Goal: Check status: Check status

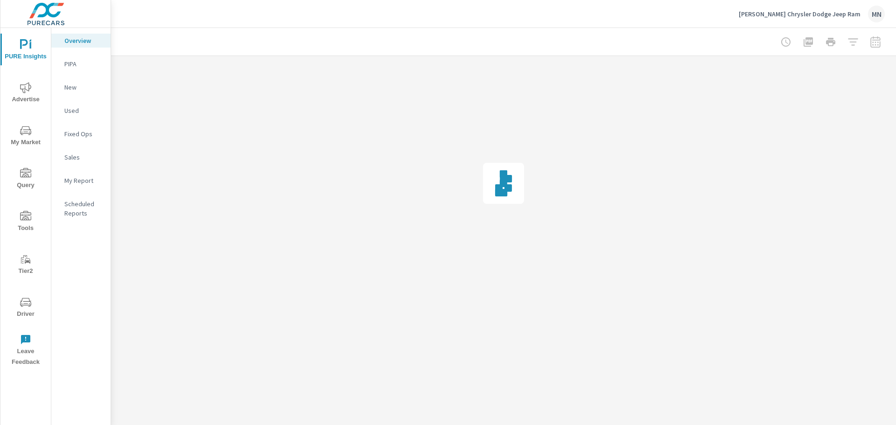
click at [29, 100] on span "Advertise" at bounding box center [25, 93] width 45 height 23
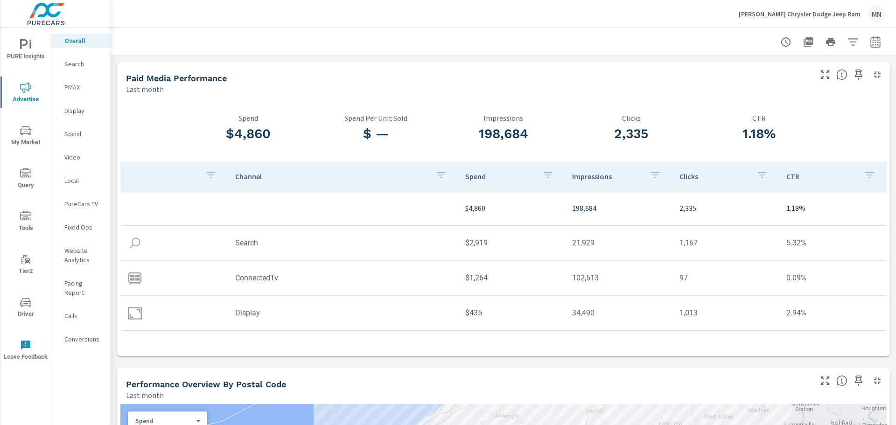
click at [76, 63] on p "Search" at bounding box center [83, 63] width 39 height 9
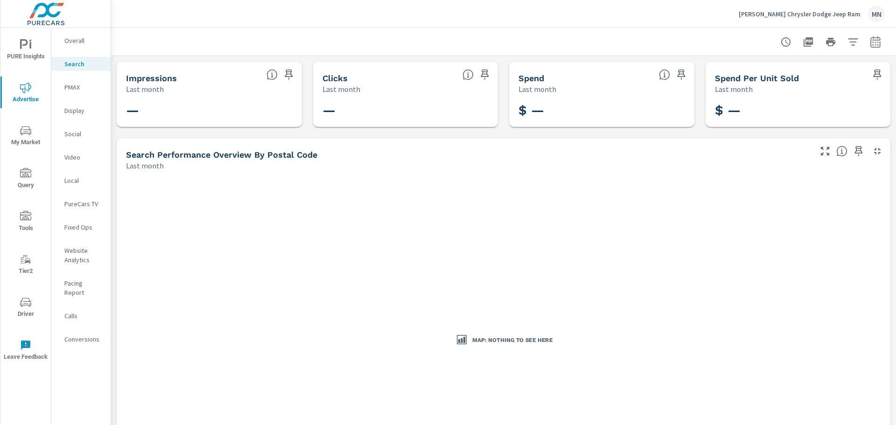
click at [70, 36] on p "Overall" at bounding box center [83, 40] width 39 height 9
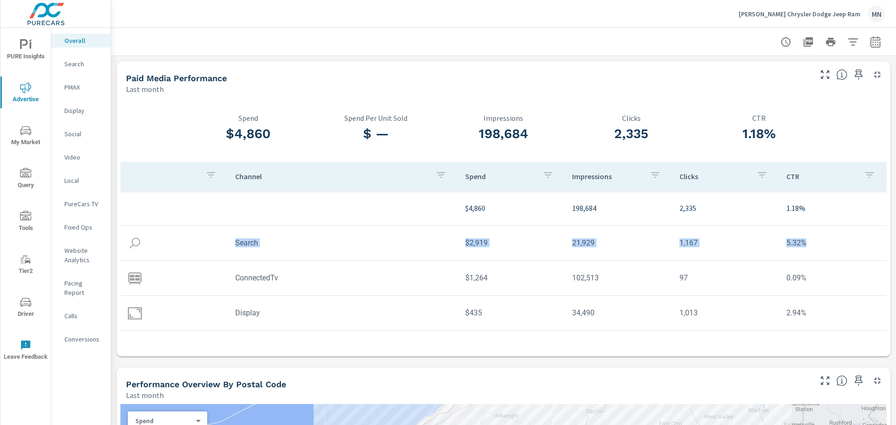
drag, startPoint x: 233, startPoint y: 247, endPoint x: 800, endPoint y: 247, distance: 566.9
click at [800, 247] on tr "Search $2,919 21,929 1,167 5.32%" at bounding box center [503, 243] width 766 height 35
click at [77, 114] on p "Display" at bounding box center [83, 110] width 39 height 9
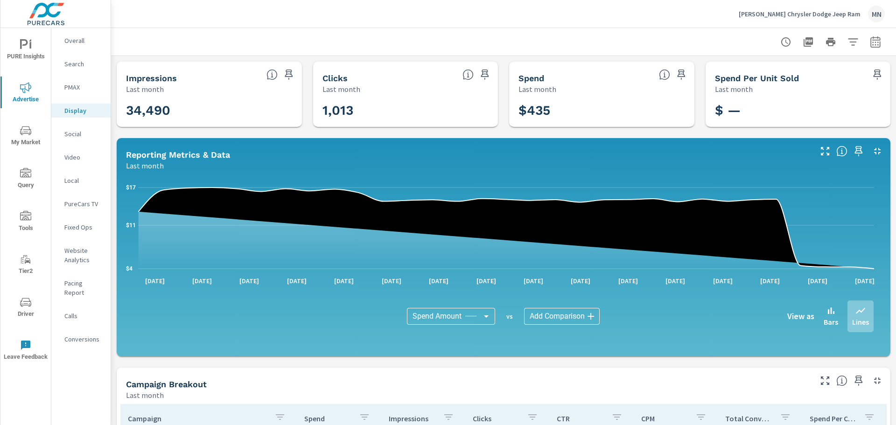
click at [75, 59] on p "Search" at bounding box center [83, 63] width 39 height 9
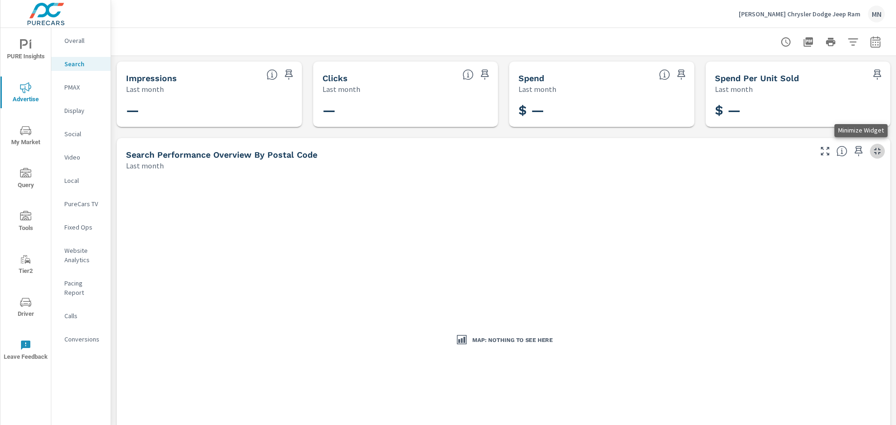
click at [872, 150] on icon "button" at bounding box center [877, 151] width 11 height 11
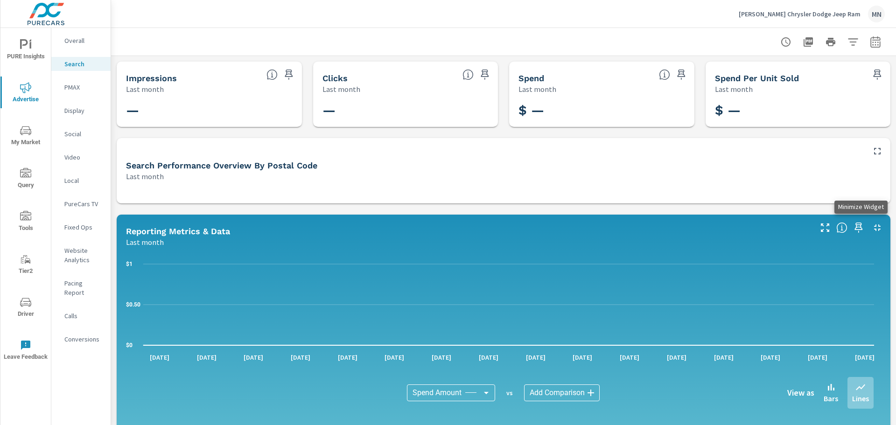
click at [872, 225] on icon "button" at bounding box center [877, 227] width 11 height 11
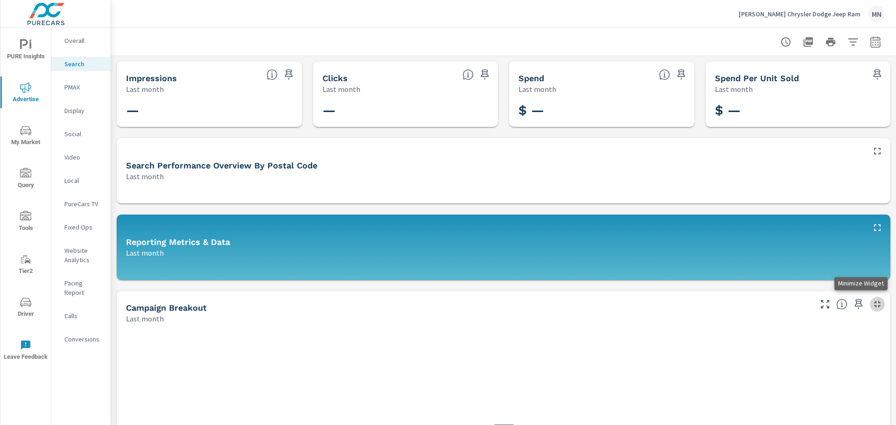
click at [872, 304] on icon "button" at bounding box center [877, 304] width 11 height 11
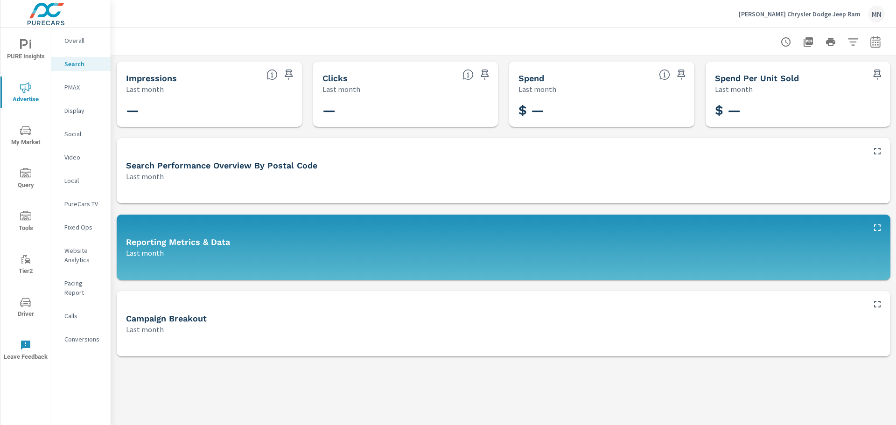
click at [76, 37] on p "Overall" at bounding box center [83, 40] width 39 height 9
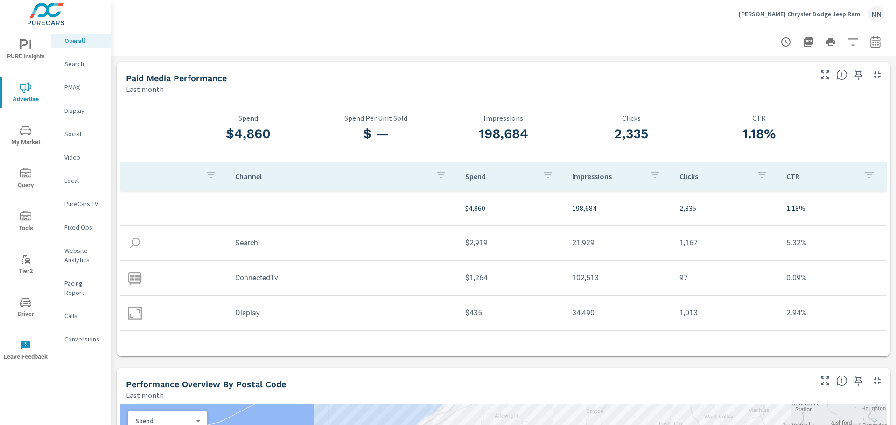
click at [67, 84] on p "PMAX" at bounding box center [83, 87] width 39 height 9
click at [83, 199] on p "PureCars TV" at bounding box center [83, 203] width 39 height 9
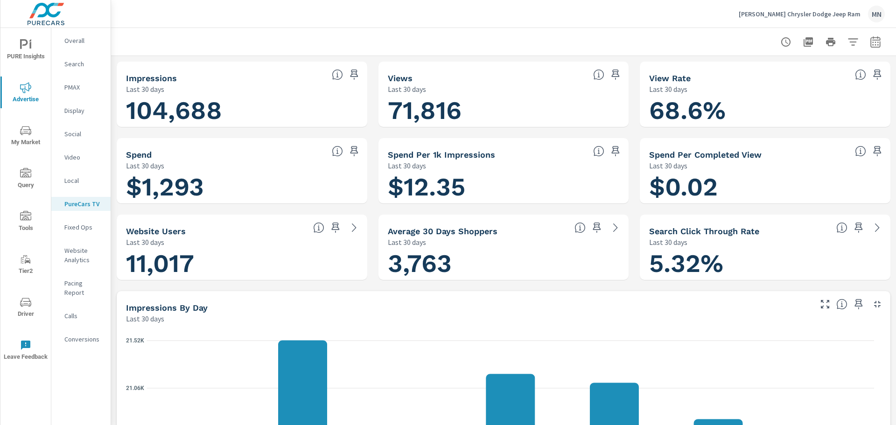
scroll to position [0, 0]
click at [872, 42] on icon "button" at bounding box center [875, 44] width 6 height 4
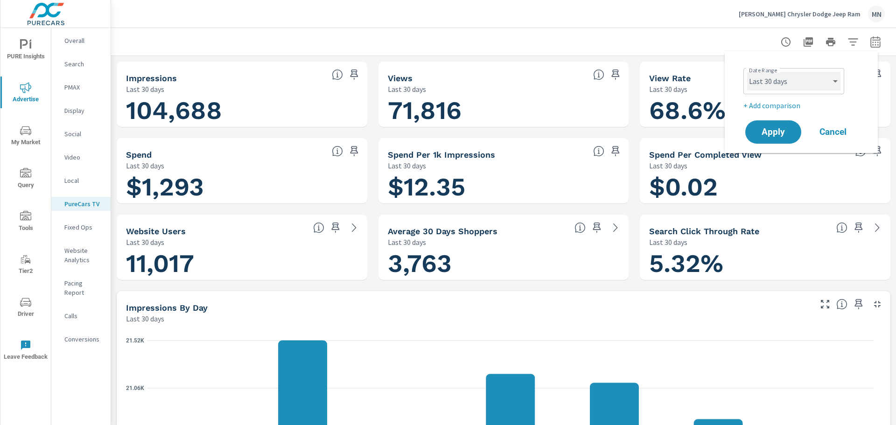
click at [791, 79] on select "Custom [DATE] Last week Last 7 days Last 14 days Last 30 days Last 45 days Last…" at bounding box center [793, 81] width 93 height 19
click at [747, 72] on select "Custom [DATE] Last week Last 7 days Last 14 days Last 30 days Last 45 days Last…" at bounding box center [793, 81] width 93 height 19
select select "custom"
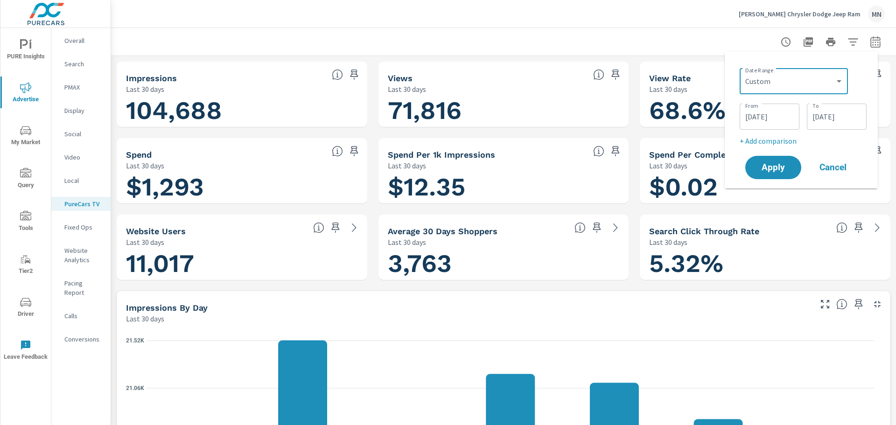
click at [758, 116] on input "08/03/2025" at bounding box center [769, 116] width 52 height 19
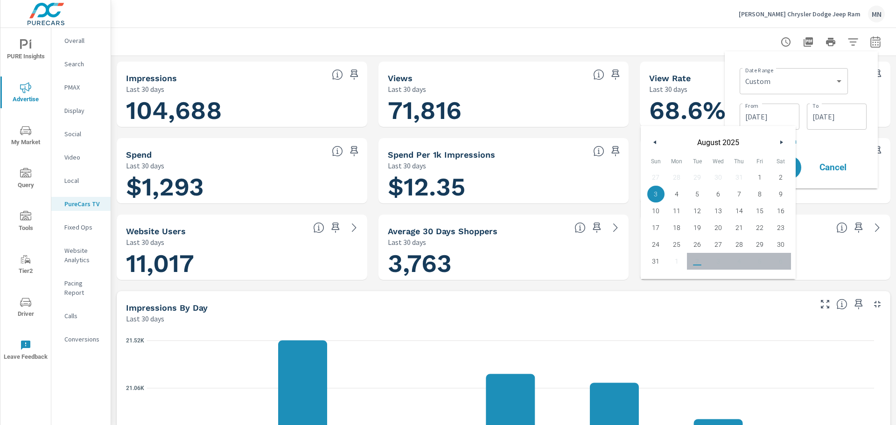
click at [651, 144] on button "button" at bounding box center [654, 142] width 11 height 11
click at [698, 174] on span "1" at bounding box center [697, 177] width 21 height 12
type input "[DATE]"
click at [799, 170] on button "Apply" at bounding box center [773, 167] width 58 height 24
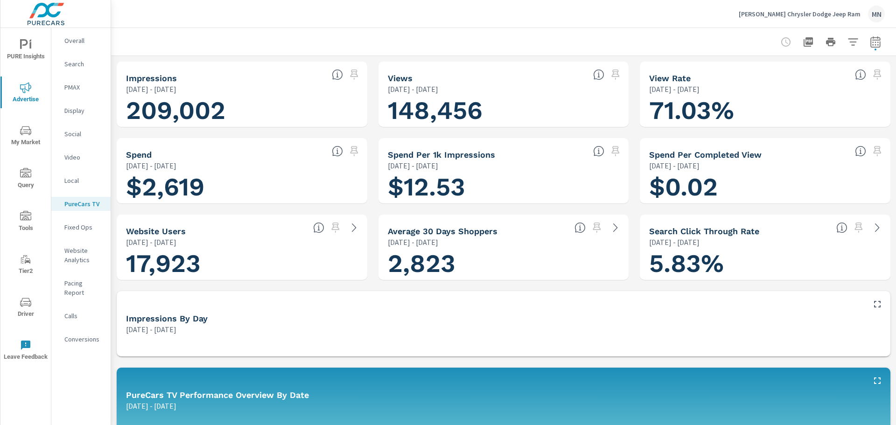
scroll to position [0, 0]
click at [875, 40] on button "button" at bounding box center [875, 42] width 19 height 19
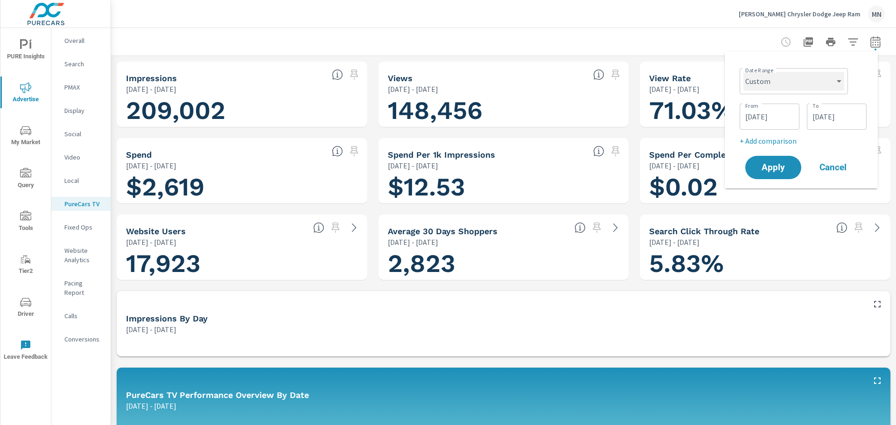
click at [803, 85] on select "Custom [DATE] Last week Last 7 days Last 14 days Last 30 days Last 45 days Last…" at bounding box center [793, 81] width 101 height 19
click at [743, 72] on select "Custom [DATE] Last week Last 7 days Last 14 days Last 30 days Last 45 days Last…" at bounding box center [793, 81] width 101 height 19
click at [837, 106] on div "09/01/2025 To" at bounding box center [837, 117] width 60 height 26
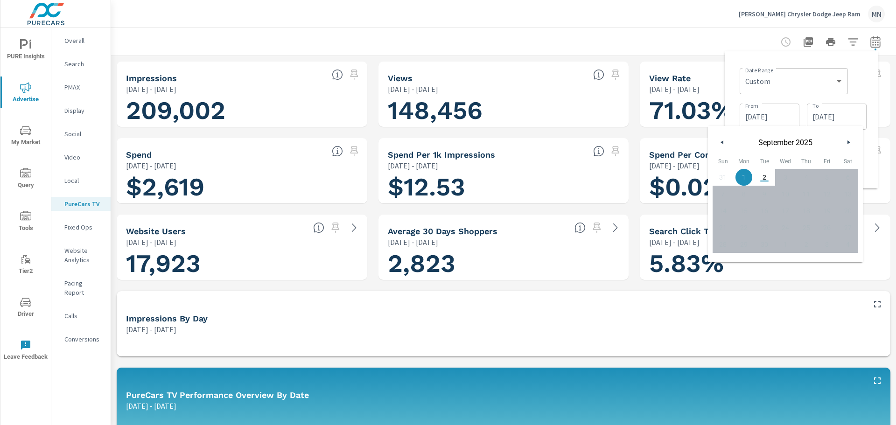
click at [722, 145] on button "button" at bounding box center [722, 142] width 11 height 11
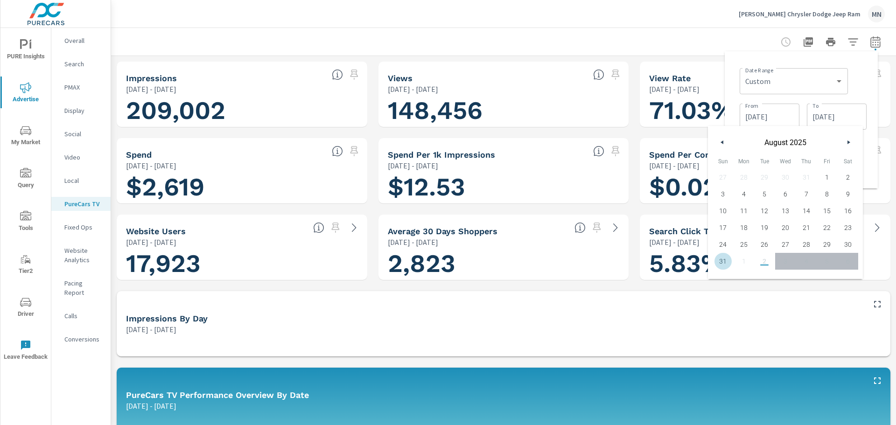
click at [719, 262] on span "31" at bounding box center [722, 261] width 21 height 12
type input "[DATE]"
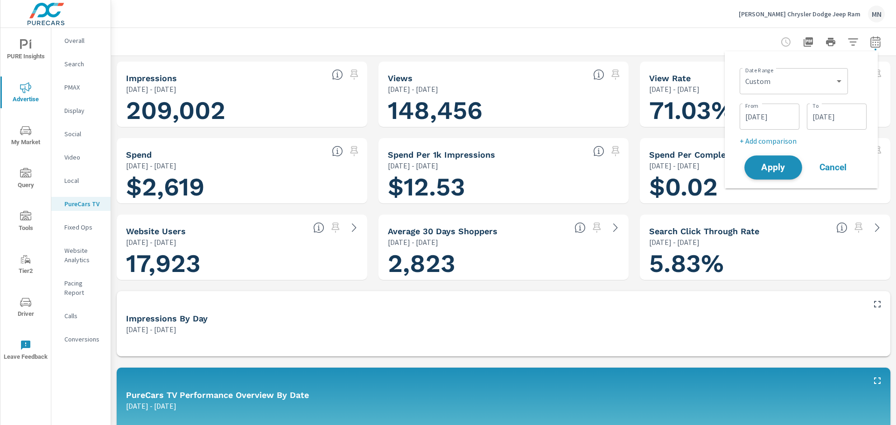
click at [782, 167] on span "Apply" at bounding box center [773, 167] width 38 height 9
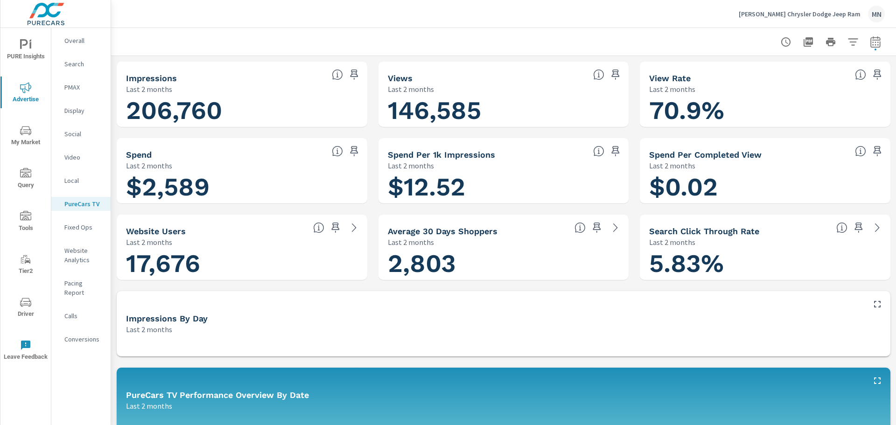
scroll to position [0, 0]
click at [803, 41] on icon "button" at bounding box center [807, 41] width 9 height 9
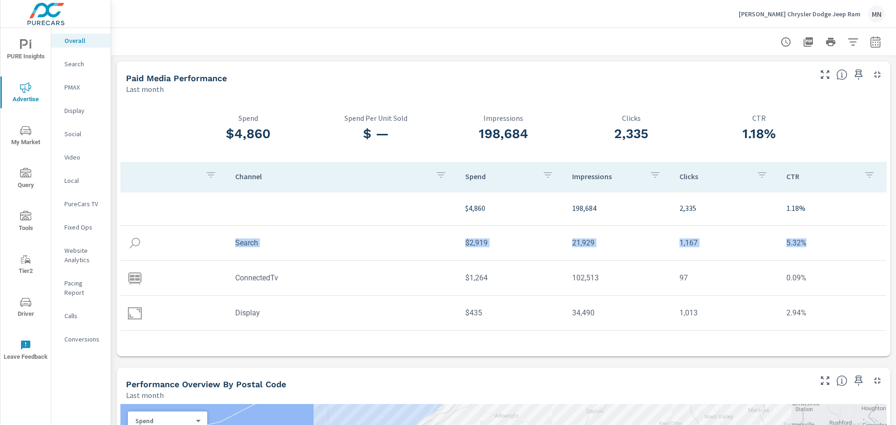
click at [72, 154] on p "Video" at bounding box center [83, 157] width 39 height 9
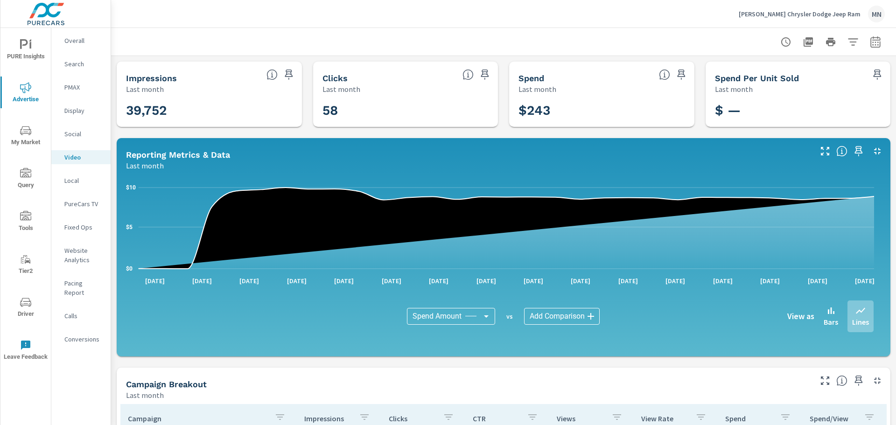
click at [872, 149] on icon "button" at bounding box center [877, 151] width 11 height 11
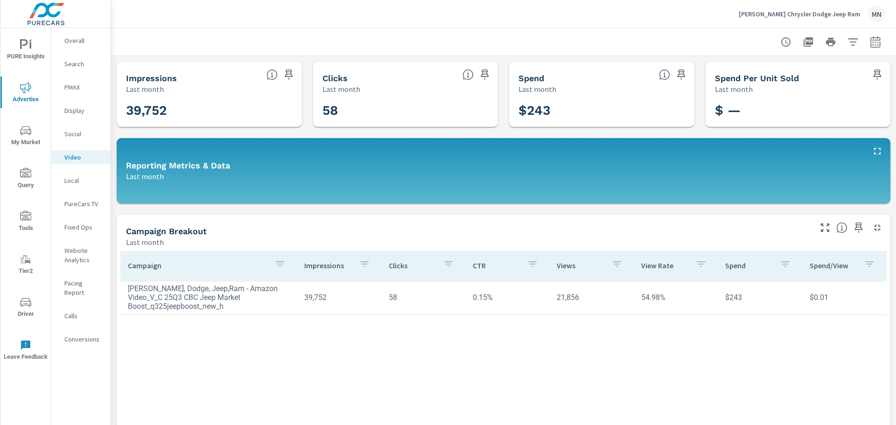
click at [872, 42] on icon "button" at bounding box center [875, 41] width 11 height 11
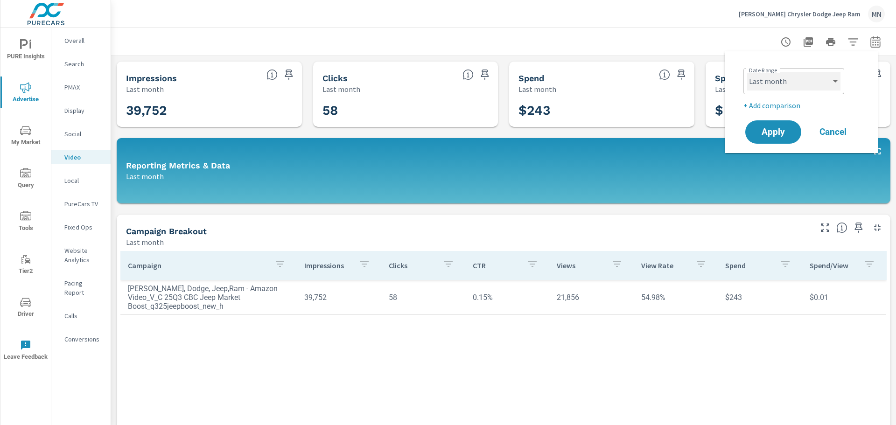
click at [789, 88] on select "Custom [DATE] Last week Last 7 days Last 14 days Last 30 days Last 45 days Last…" at bounding box center [793, 81] width 93 height 19
click at [747, 72] on select "Custom [DATE] Last week Last 7 days Last 14 days Last 30 days Last 45 days Last…" at bounding box center [793, 81] width 93 height 19
select select "custom"
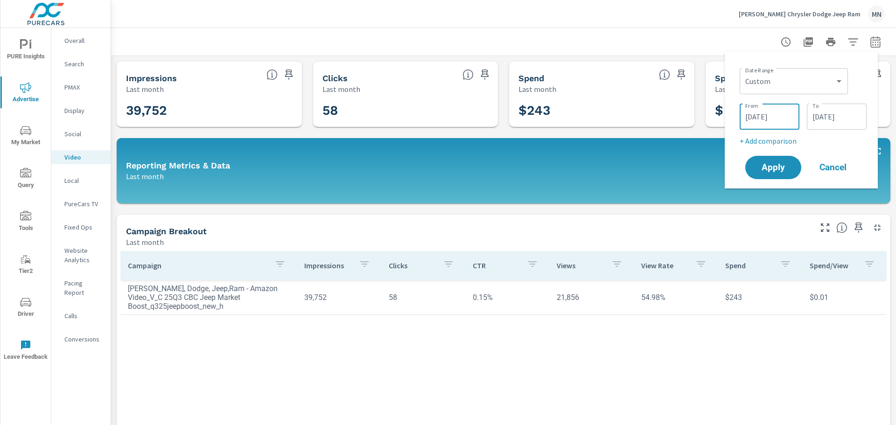
click at [767, 119] on input "[DATE]" at bounding box center [769, 116] width 52 height 19
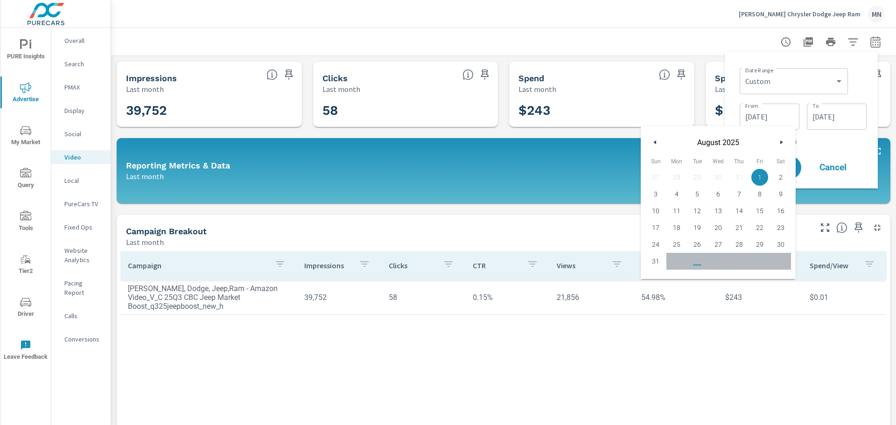
click at [656, 147] on button "button" at bounding box center [654, 142] width 11 height 11
click at [695, 179] on span "1" at bounding box center [697, 177] width 21 height 12
type input "[DATE]"
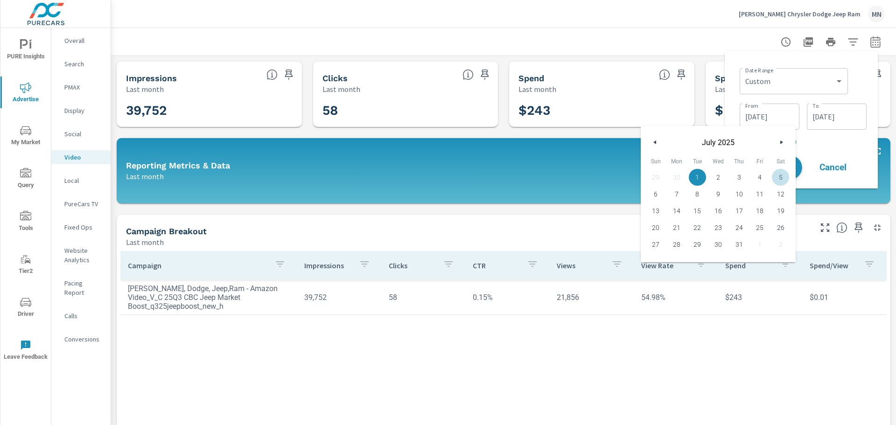
click at [799, 169] on button "Apply" at bounding box center [773, 167] width 58 height 24
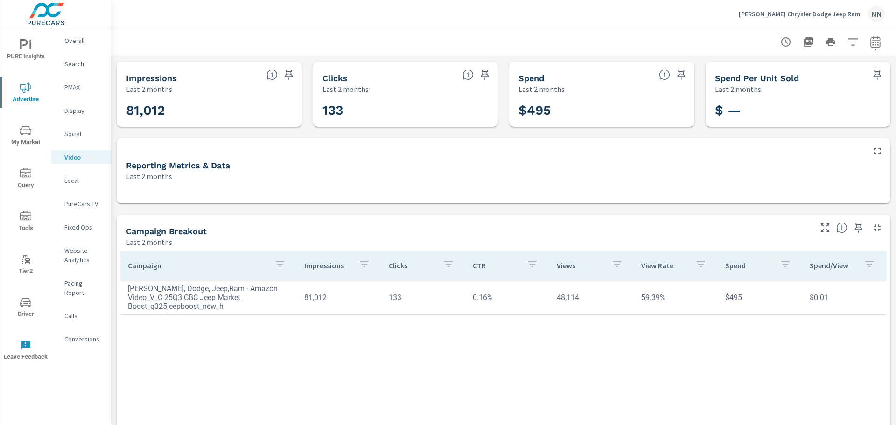
click at [803, 38] on icon "button" at bounding box center [808, 41] width 11 height 11
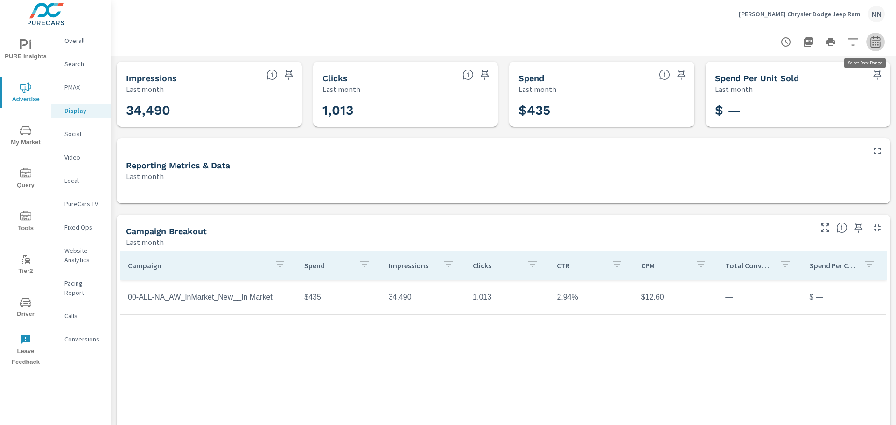
click at [866, 48] on button "button" at bounding box center [875, 42] width 19 height 19
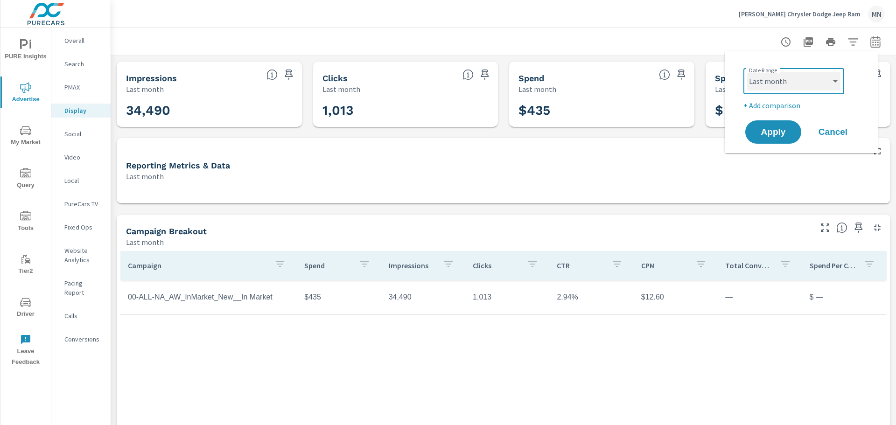
click at [811, 84] on select "Custom [DATE] Last week Last 7 days Last 14 days Last 30 days Last 45 days Last…" at bounding box center [793, 81] width 93 height 19
click at [747, 72] on select "Custom [DATE] Last week Last 7 days Last 14 days Last 30 days Last 45 days Last…" at bounding box center [793, 81] width 93 height 19
select select "custom"
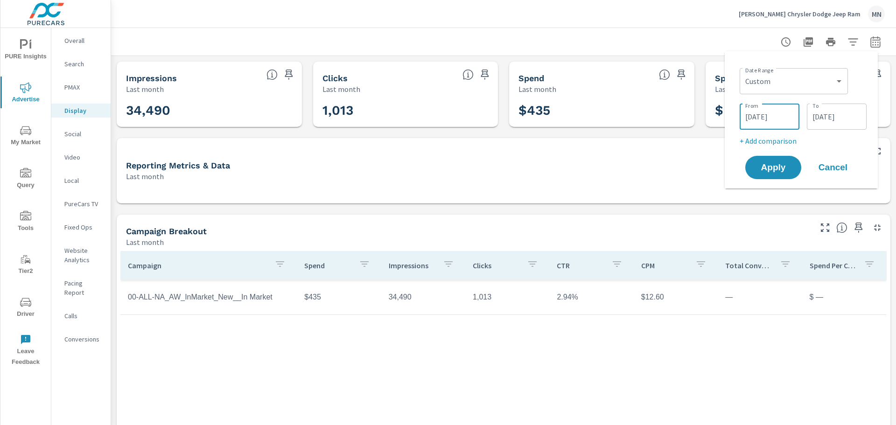
click at [770, 113] on input "[DATE]" at bounding box center [769, 116] width 52 height 19
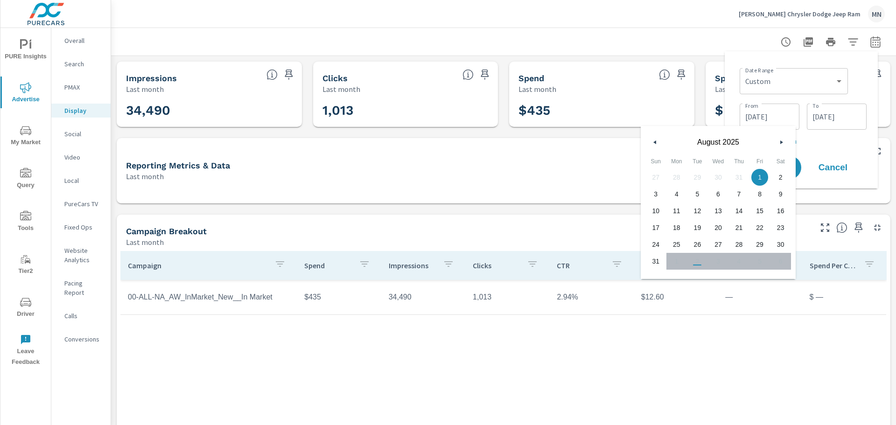
click at [658, 145] on button "button" at bounding box center [654, 142] width 11 height 11
click at [694, 178] on span "1" at bounding box center [697, 177] width 21 height 12
type input "[DATE]"
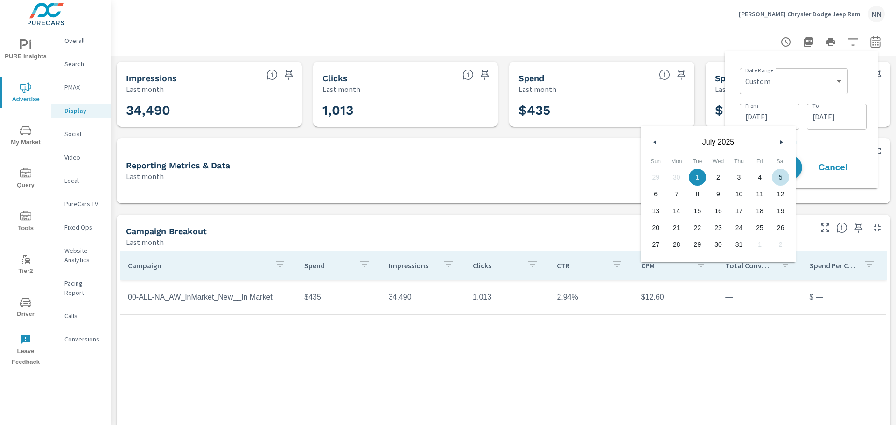
click at [800, 171] on button "Apply" at bounding box center [773, 167] width 58 height 24
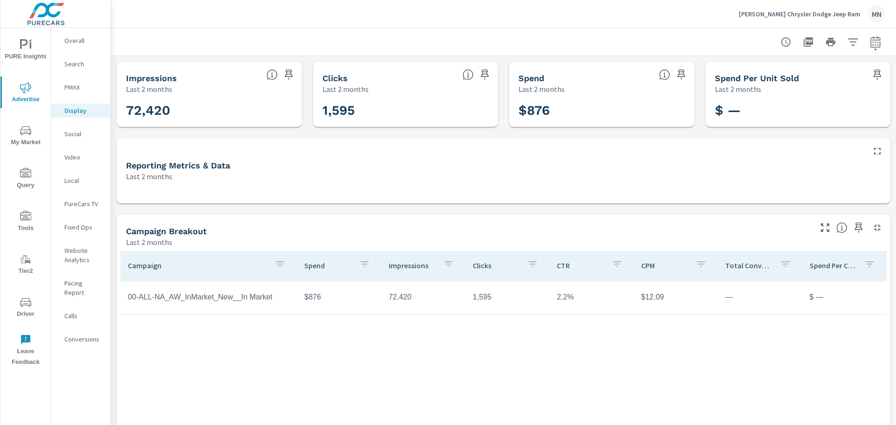
click at [803, 44] on icon "button" at bounding box center [807, 41] width 9 height 9
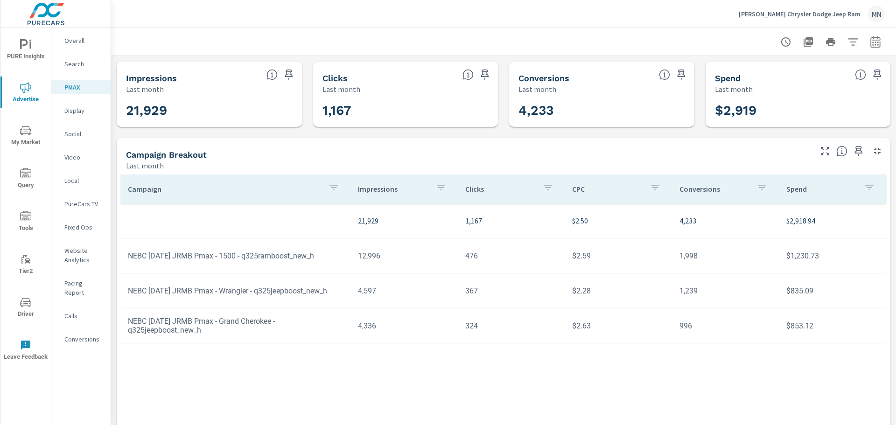
click at [872, 44] on icon "button" at bounding box center [875, 44] width 6 height 4
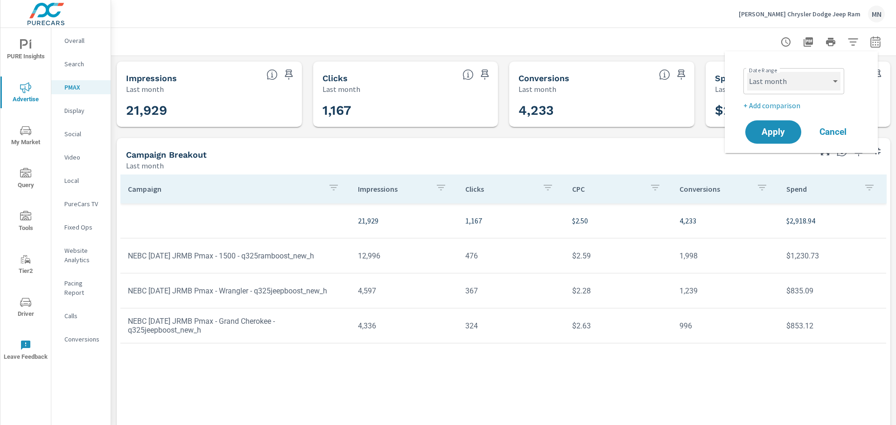
click at [822, 84] on select "Custom [DATE] Last week Last 7 days Last 14 days Last 30 days Last 45 days Last…" at bounding box center [793, 81] width 93 height 19
click at [747, 72] on select "Custom [DATE] Last week Last 7 days Last 14 days Last 30 days Last 45 days Last…" at bounding box center [793, 81] width 93 height 19
select select "custom"
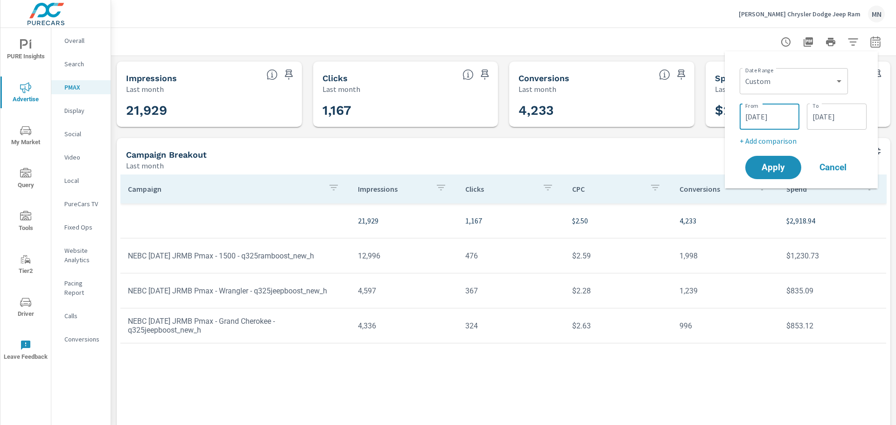
click at [766, 117] on input "[DATE]" at bounding box center [769, 116] width 52 height 19
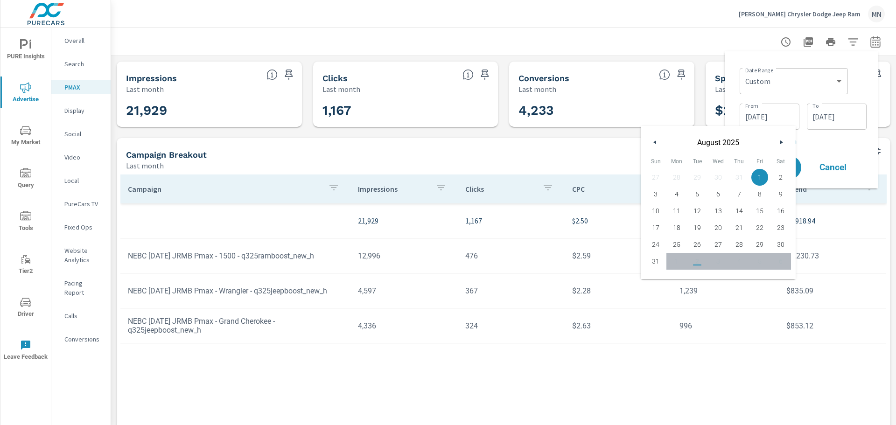
click at [653, 143] on icon "button" at bounding box center [653, 142] width 5 height 4
click at [702, 176] on span "1" at bounding box center [697, 177] width 21 height 12
type input "[DATE]"
click at [828, 142] on p "+ Add comparison" at bounding box center [803, 140] width 127 height 11
select select "Previous period"
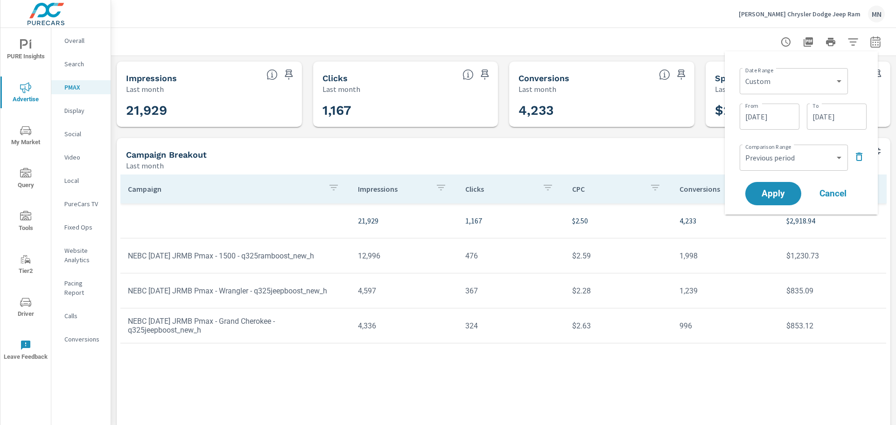
click at [858, 159] on icon "button" at bounding box center [858, 156] width 11 height 11
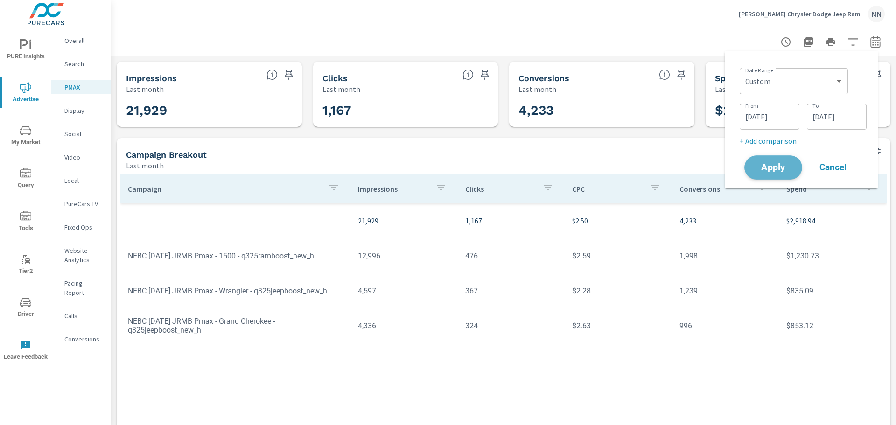
click at [769, 169] on span "Apply" at bounding box center [773, 167] width 38 height 9
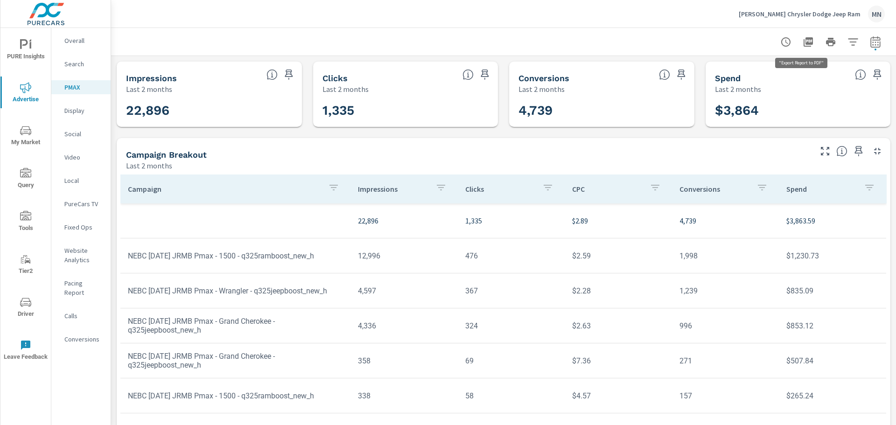
click at [803, 44] on icon "button" at bounding box center [807, 41] width 9 height 9
